Goal: Find specific page/section: Find specific page/section

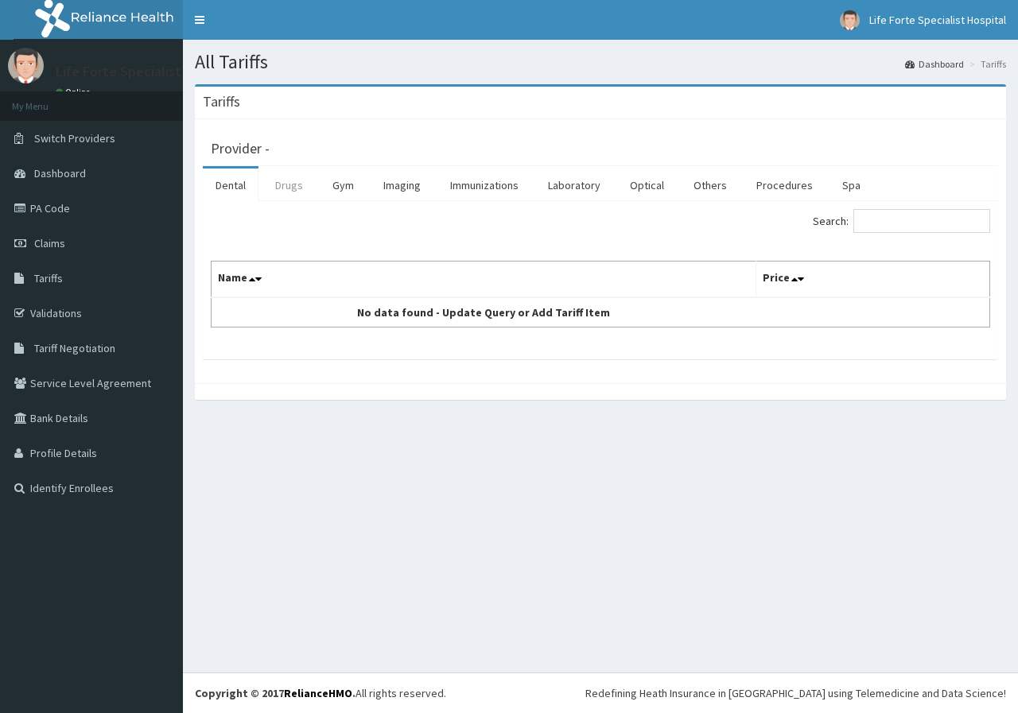
click at [295, 187] on link "Drugs" at bounding box center [288, 185] width 53 height 33
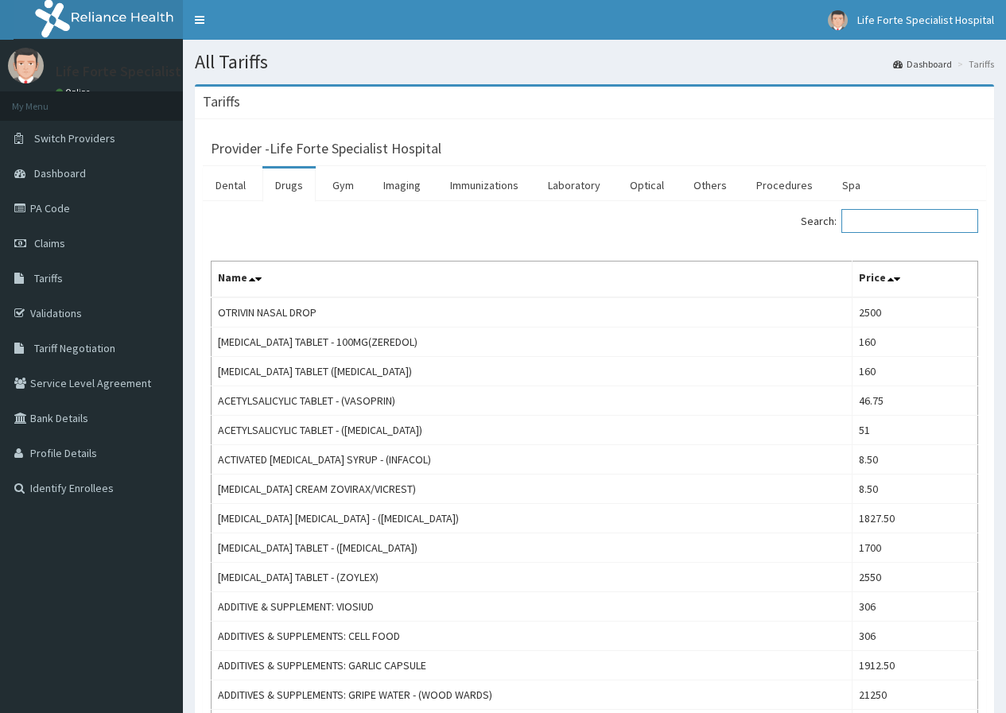
click at [877, 219] on input "Search:" at bounding box center [909, 221] width 137 height 24
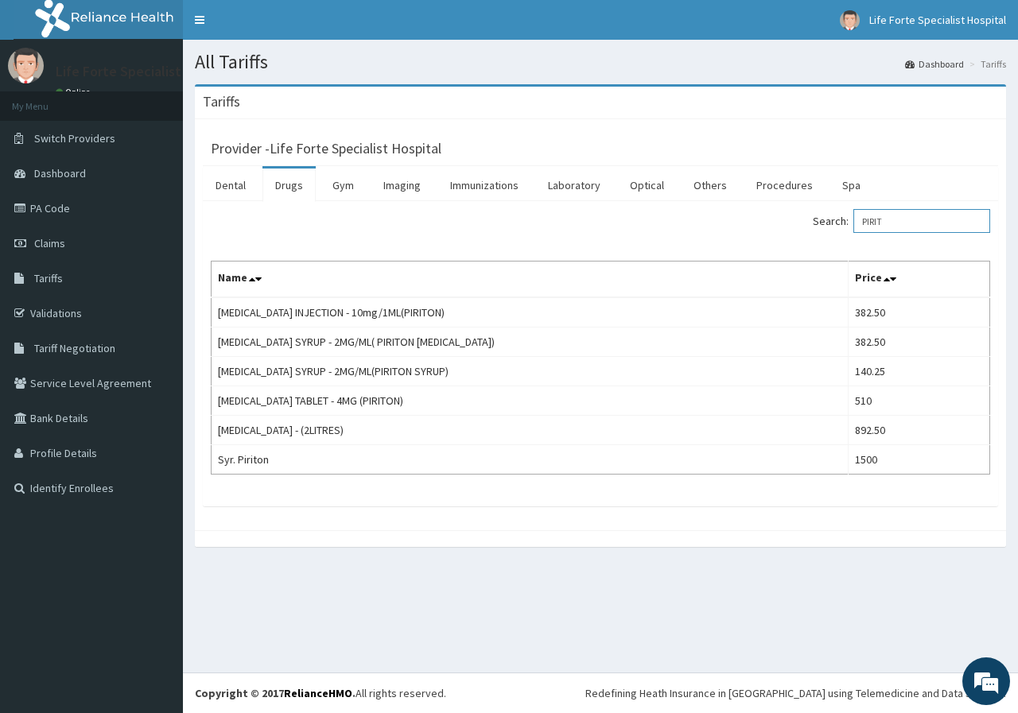
type input "PIRIT"
click at [65, 309] on link "Validations" at bounding box center [91, 313] width 183 height 35
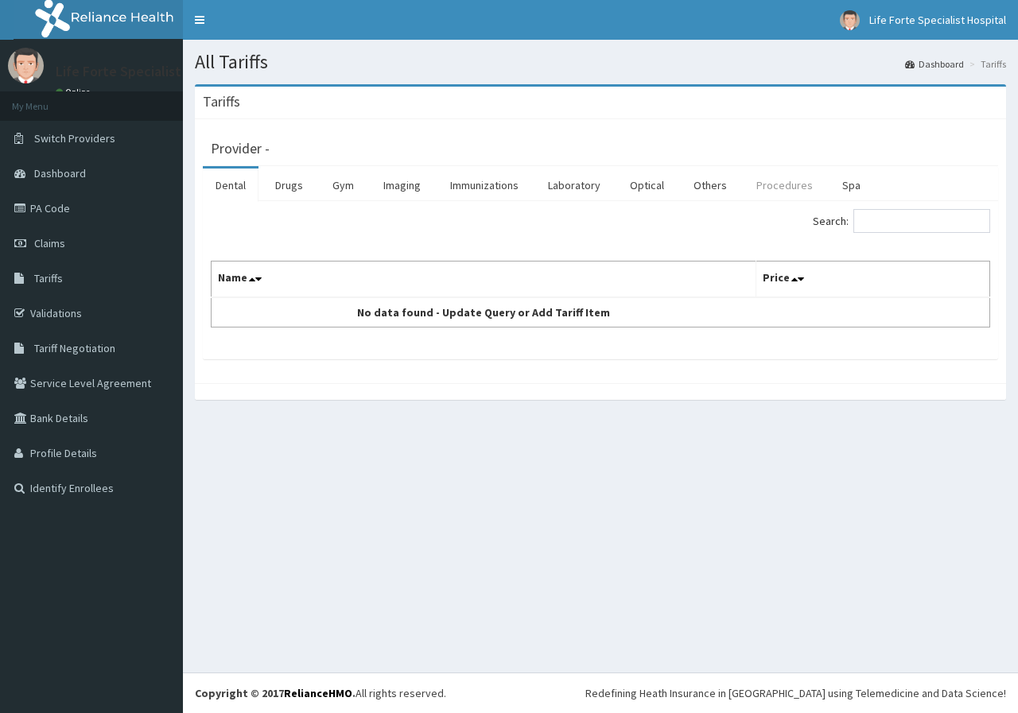
click at [768, 186] on link "Procedures" at bounding box center [784, 185] width 82 height 33
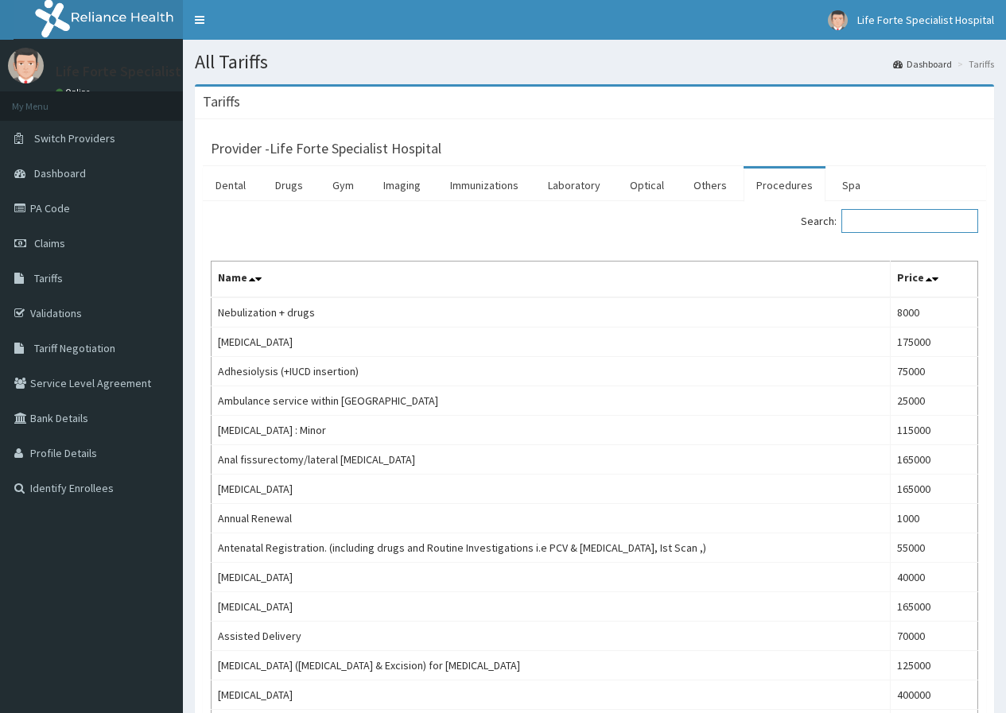
click at [869, 221] on input "Search:" at bounding box center [909, 221] width 137 height 24
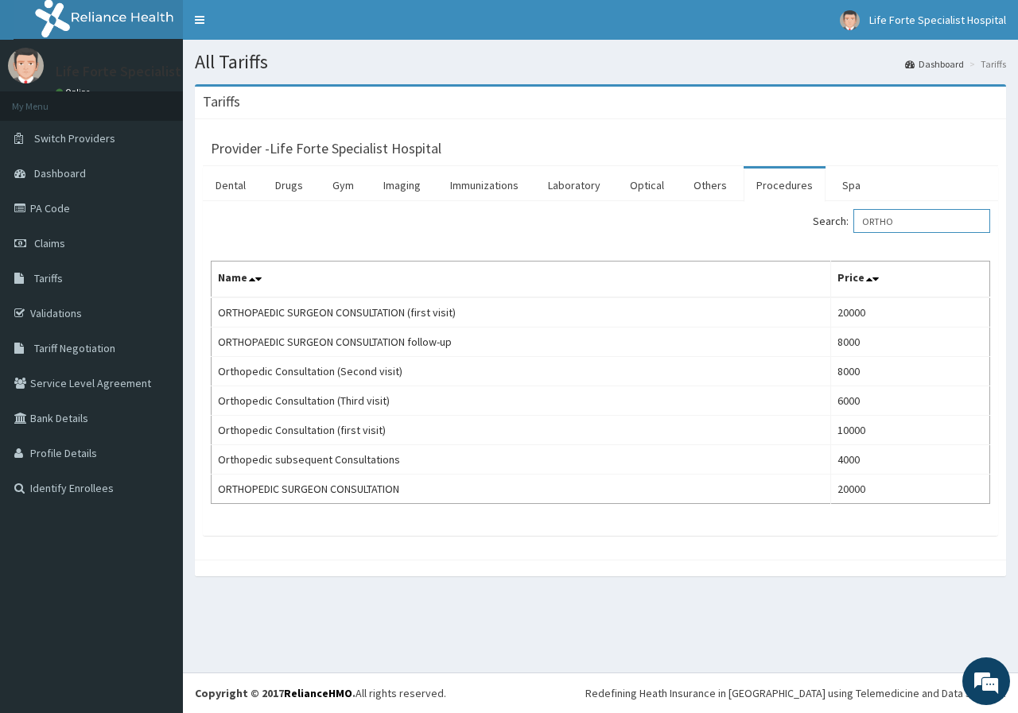
drag, startPoint x: 915, startPoint y: 219, endPoint x: 872, endPoint y: 226, distance: 43.4
click at [872, 226] on input "ORTHO" at bounding box center [921, 221] width 137 height 24
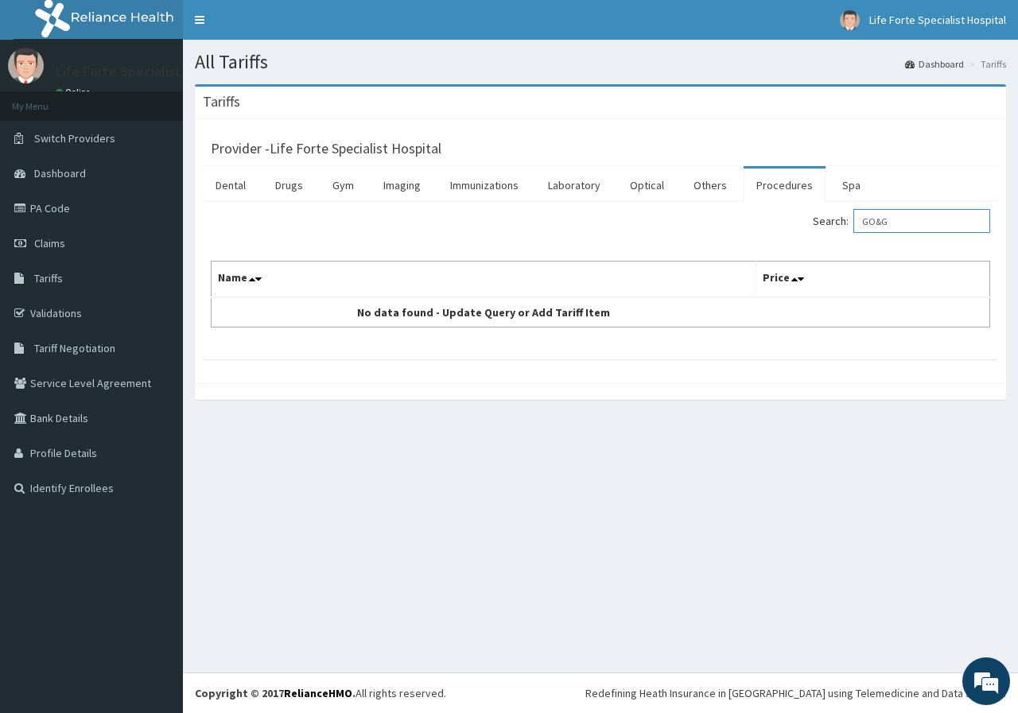
click at [878, 223] on input "GO&G" at bounding box center [921, 221] width 137 height 24
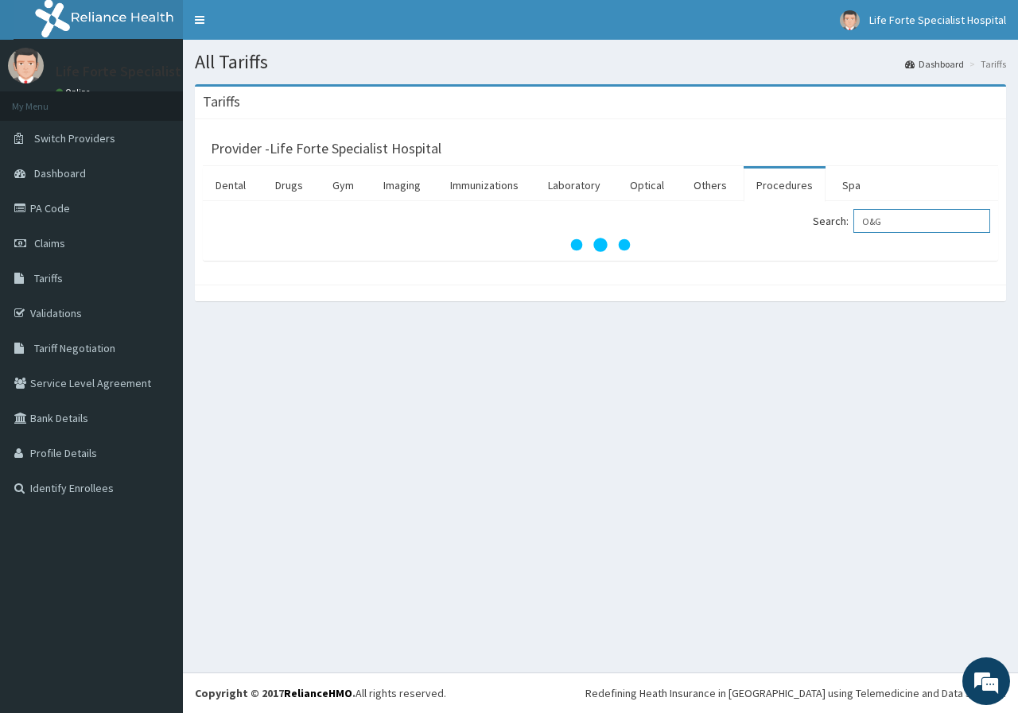
click at [910, 223] on input "O&G" at bounding box center [921, 221] width 137 height 24
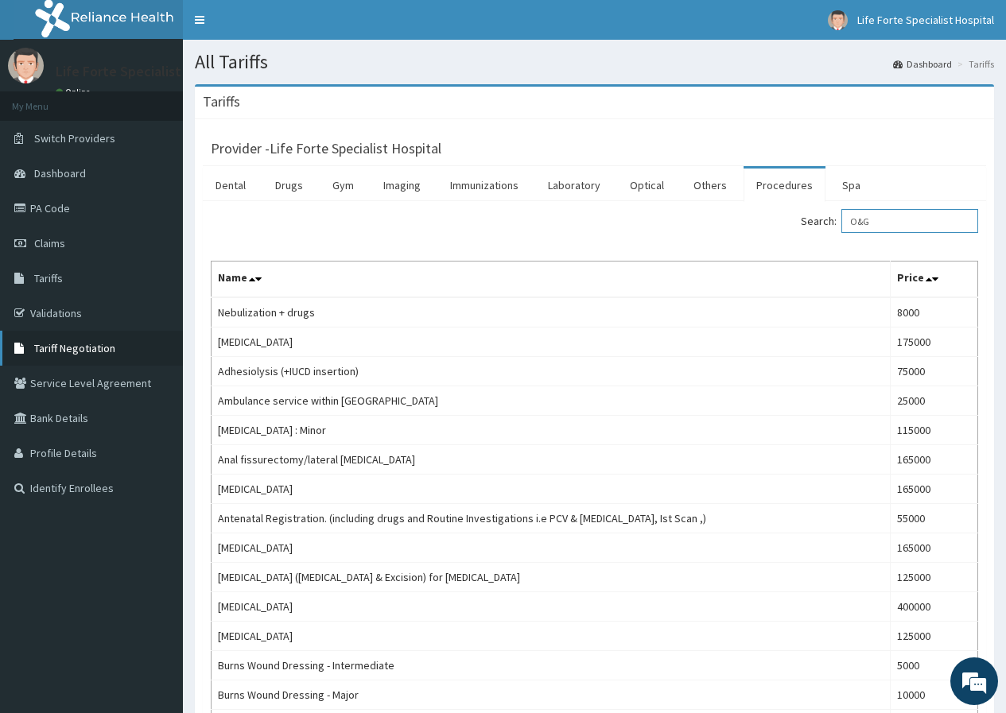
type input "O&G"
click at [92, 346] on span "Tariff Negotiation" at bounding box center [74, 348] width 81 height 14
